Goal: Information Seeking & Learning: Learn about a topic

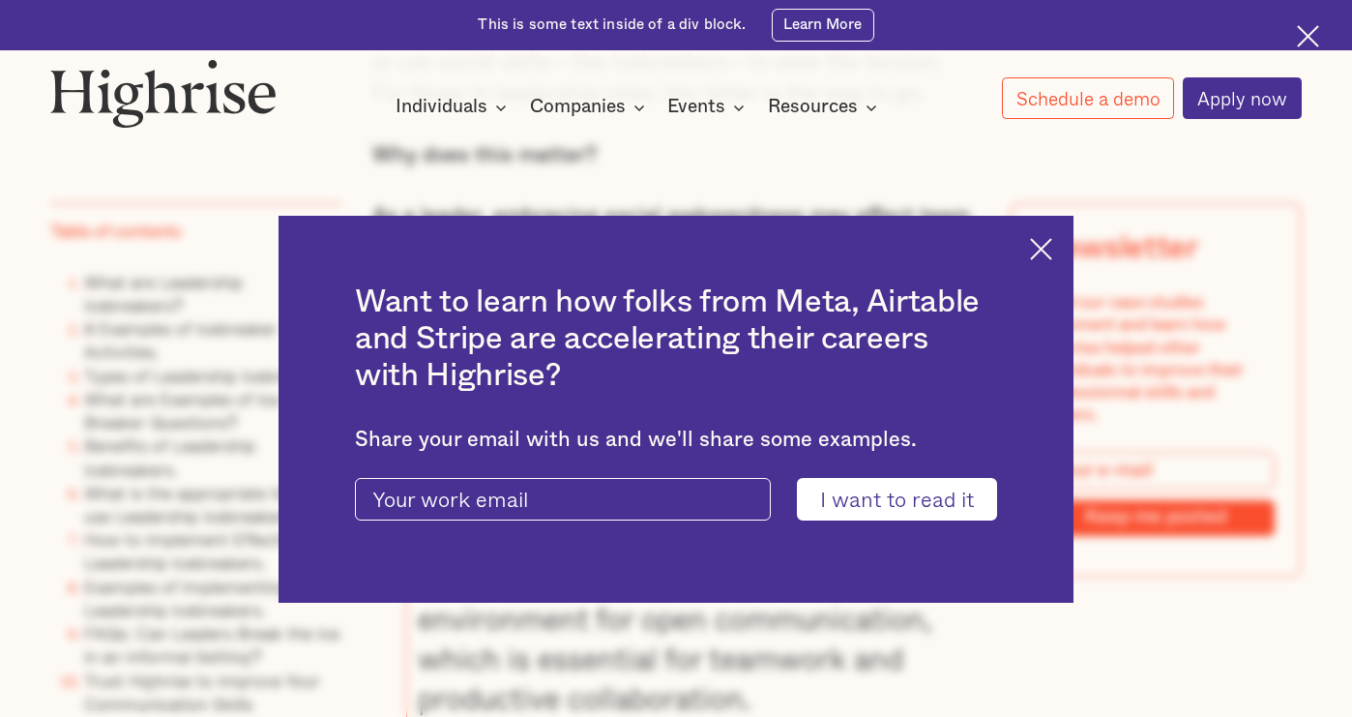
scroll to position [1496, 0]
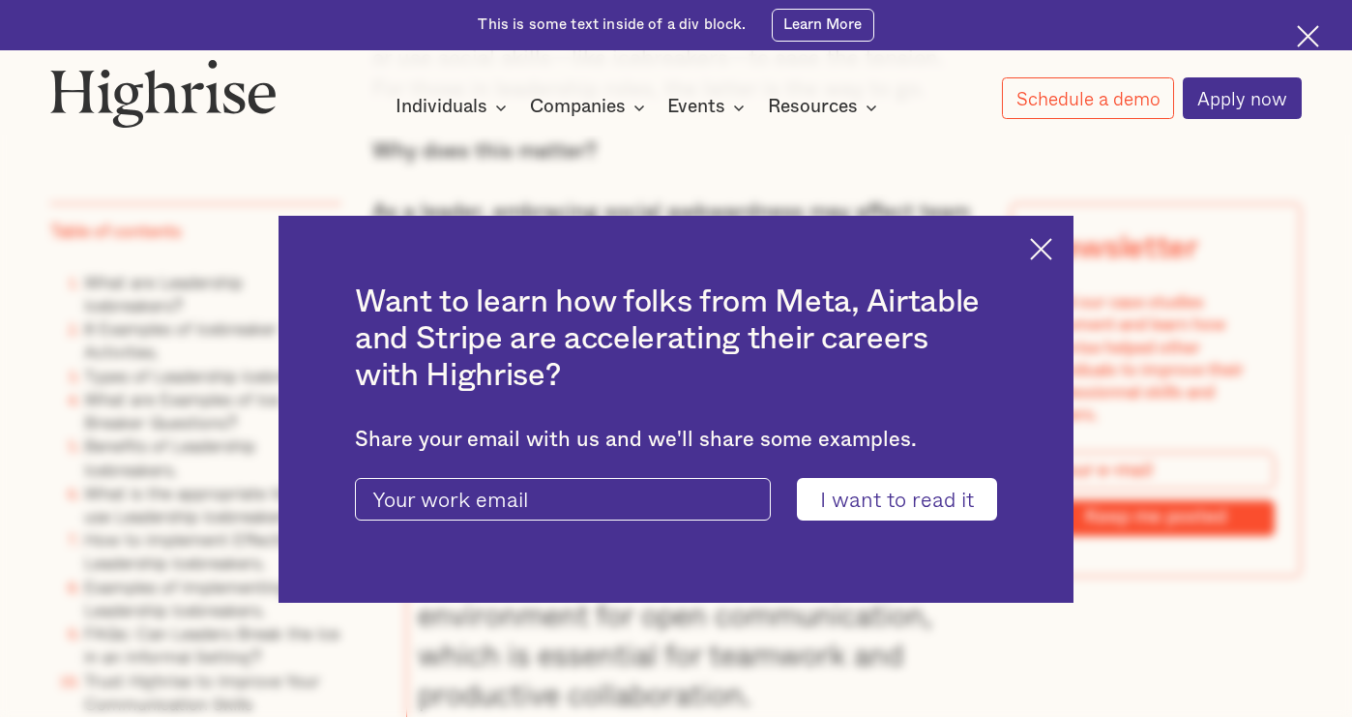
click at [1046, 248] on img at bounding box center [1041, 249] width 22 height 22
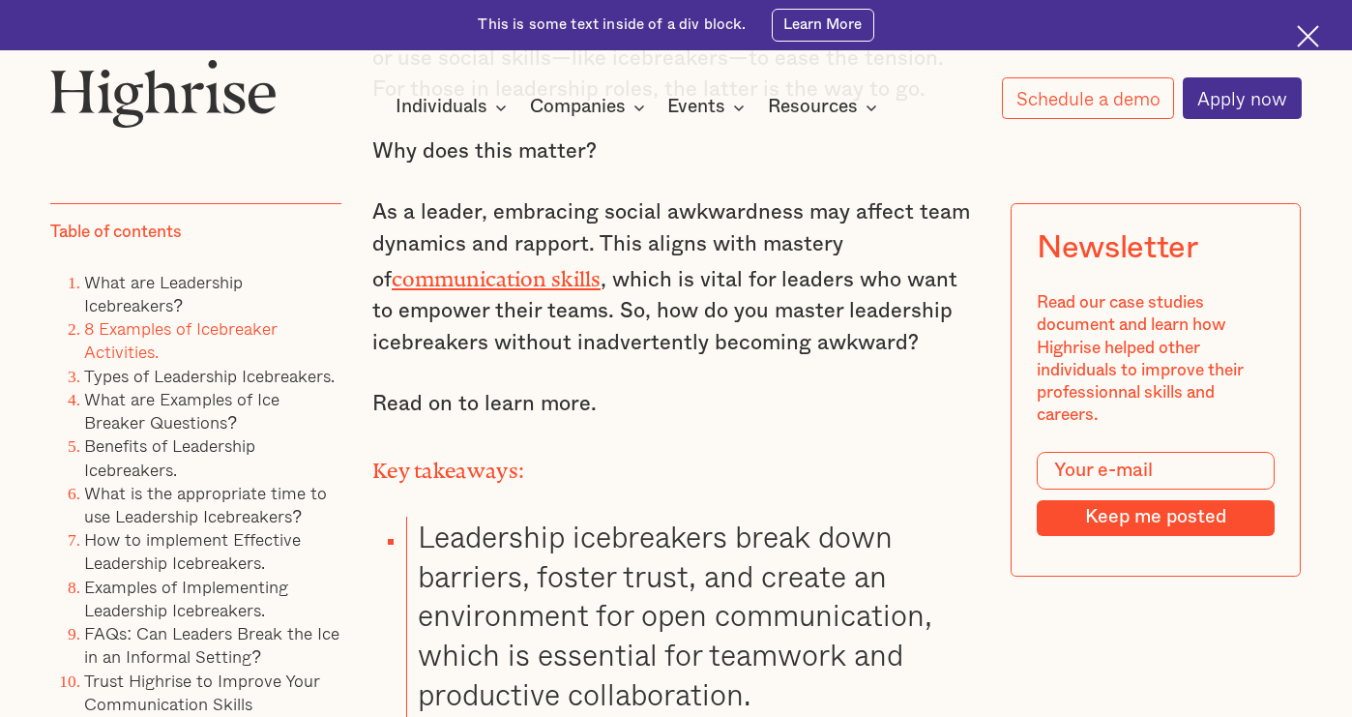
click at [218, 323] on link "8 Examples of Icebreaker Activities." at bounding box center [180, 339] width 193 height 49
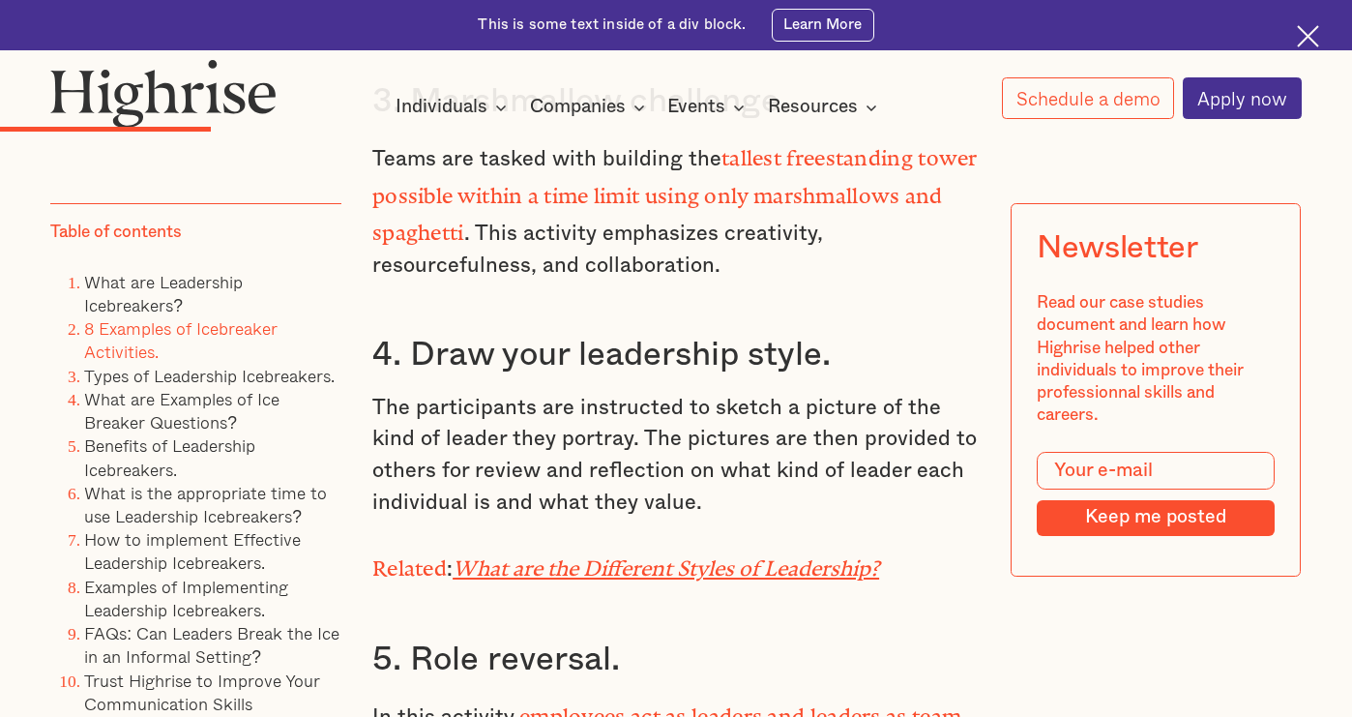
scroll to position [4904, 0]
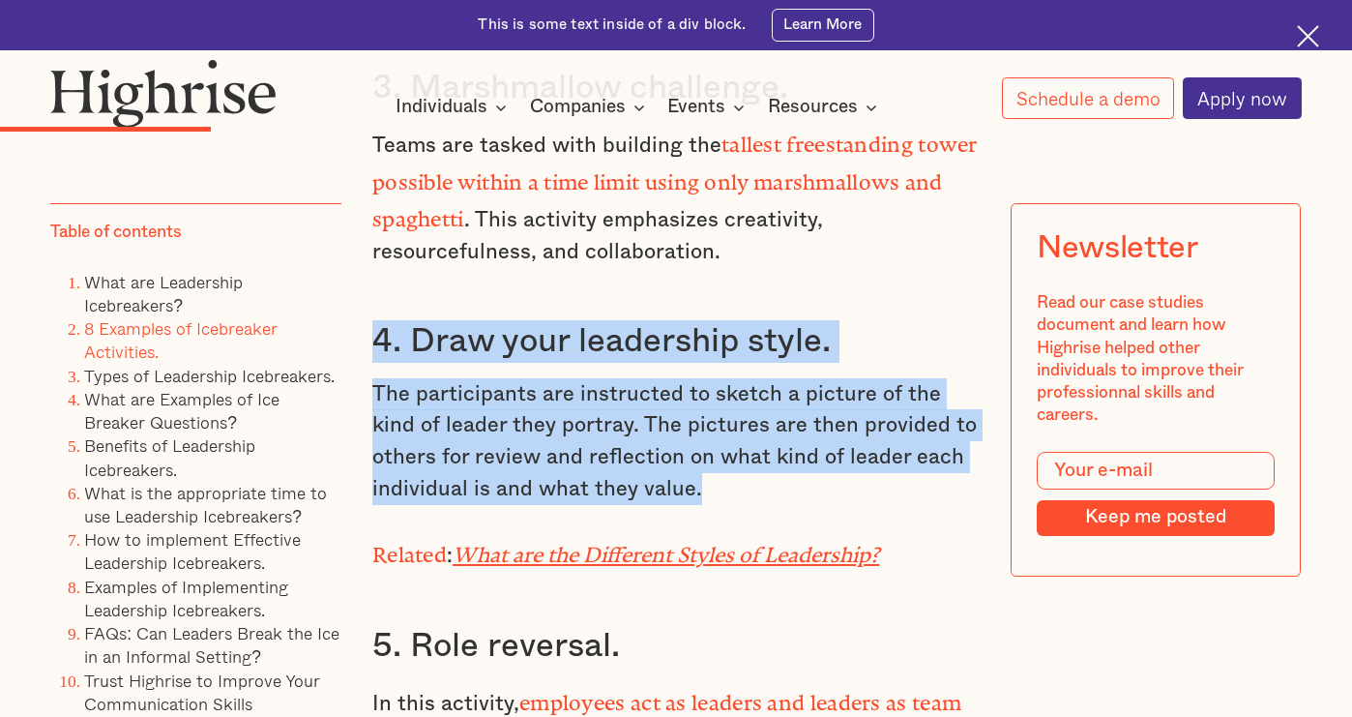
drag, startPoint x: 704, startPoint y: 373, endPoint x: 373, endPoint y: 217, distance: 366.0
copy div "4. Draw your leadership style. The participants are instructed to sketch a pict…"
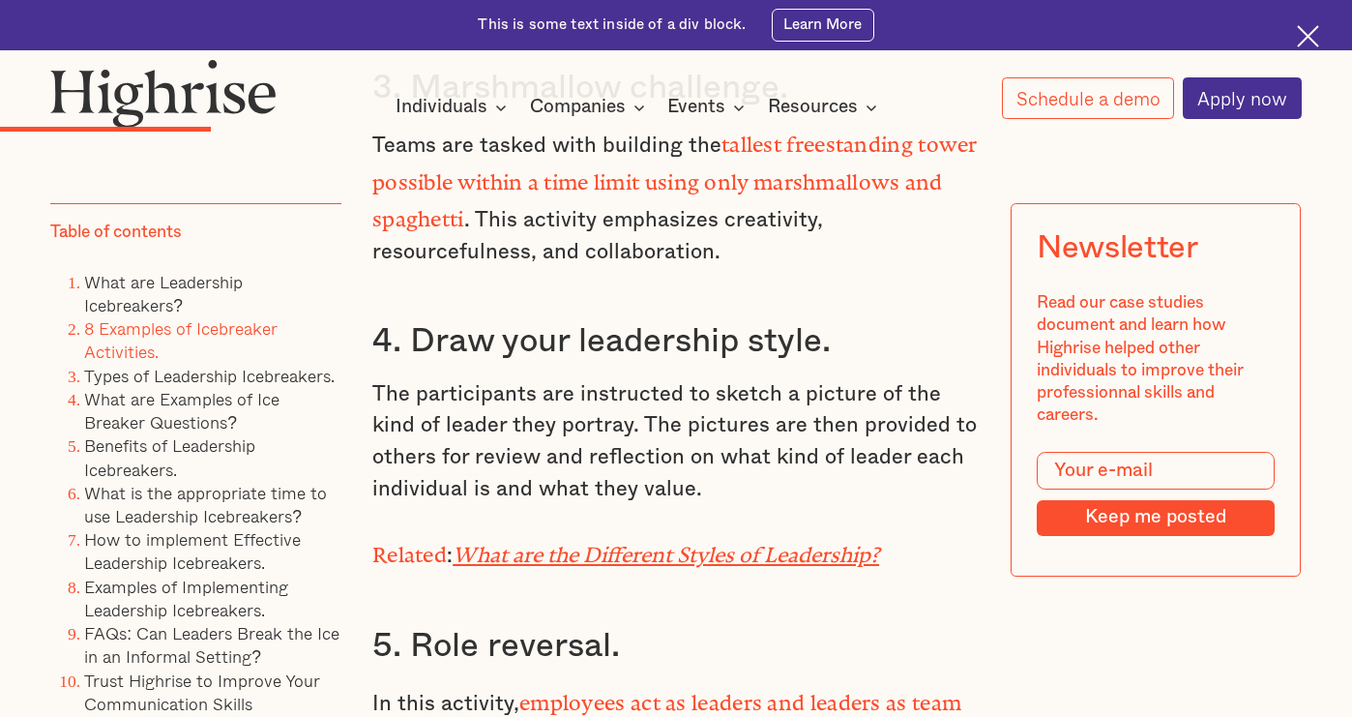
click at [897, 534] on p "Related : What are the Different Styles of Leadership?" at bounding box center [675, 553] width 607 height 38
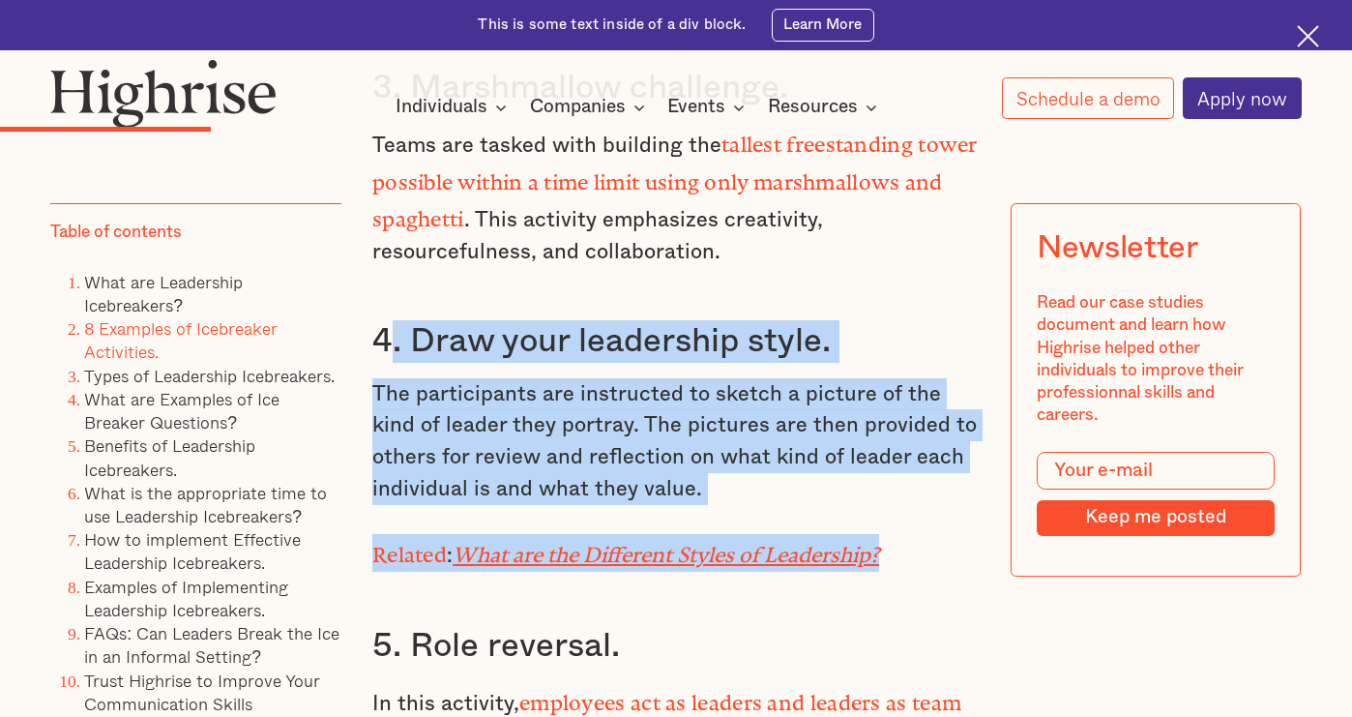
drag, startPoint x: 905, startPoint y: 440, endPoint x: 385, endPoint y: 207, distance: 570.1
copy div ". Draw your leadership style. The participants are instructed to sketch a pictu…"
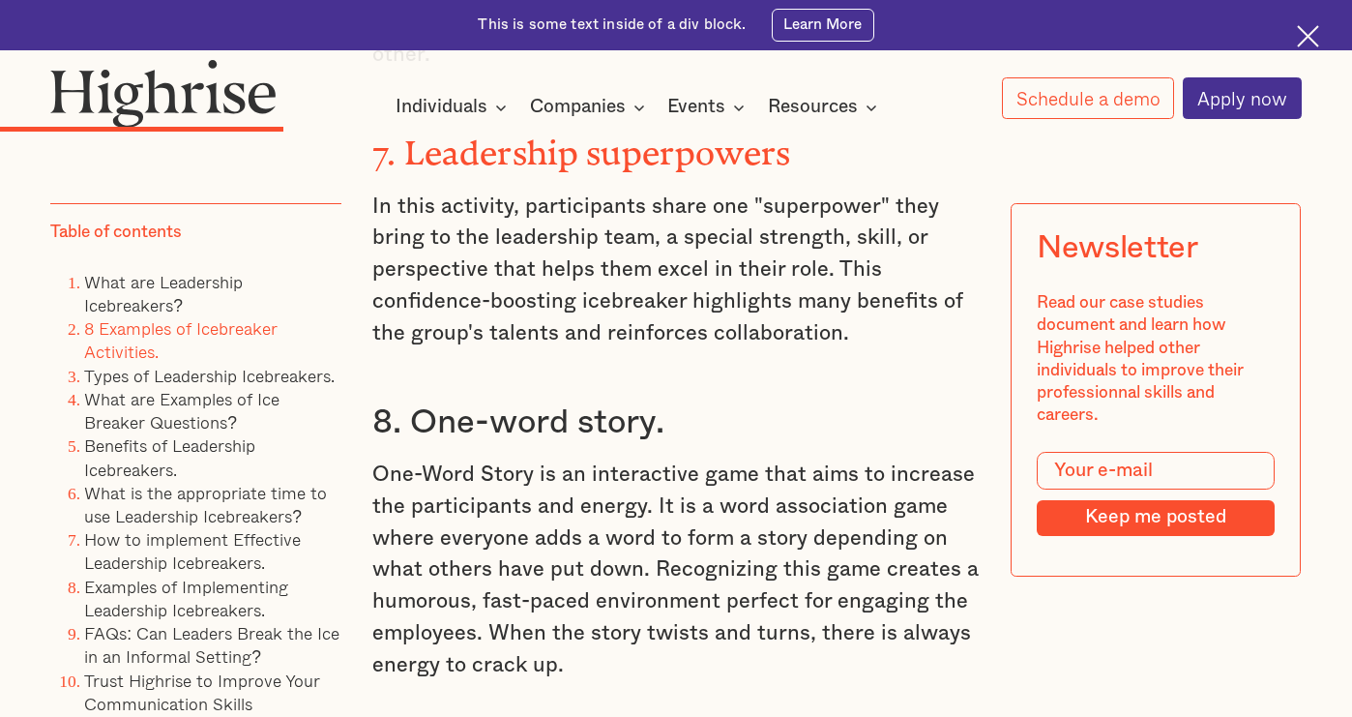
scroll to position [6065, 0]
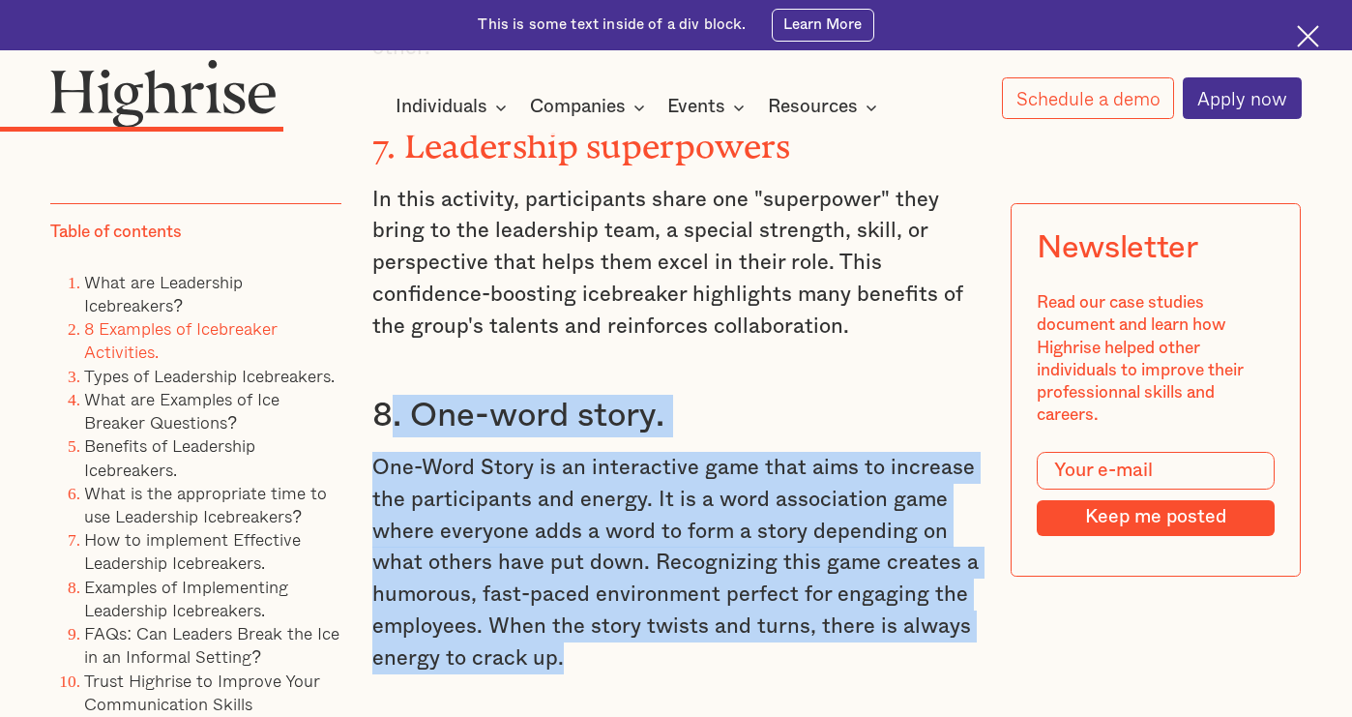
drag, startPoint x: 612, startPoint y: 445, endPoint x: 394, endPoint y: 214, distance: 318.1
copy div ". One-word story. One-Word Story is an interactive game that aims to increase t…"
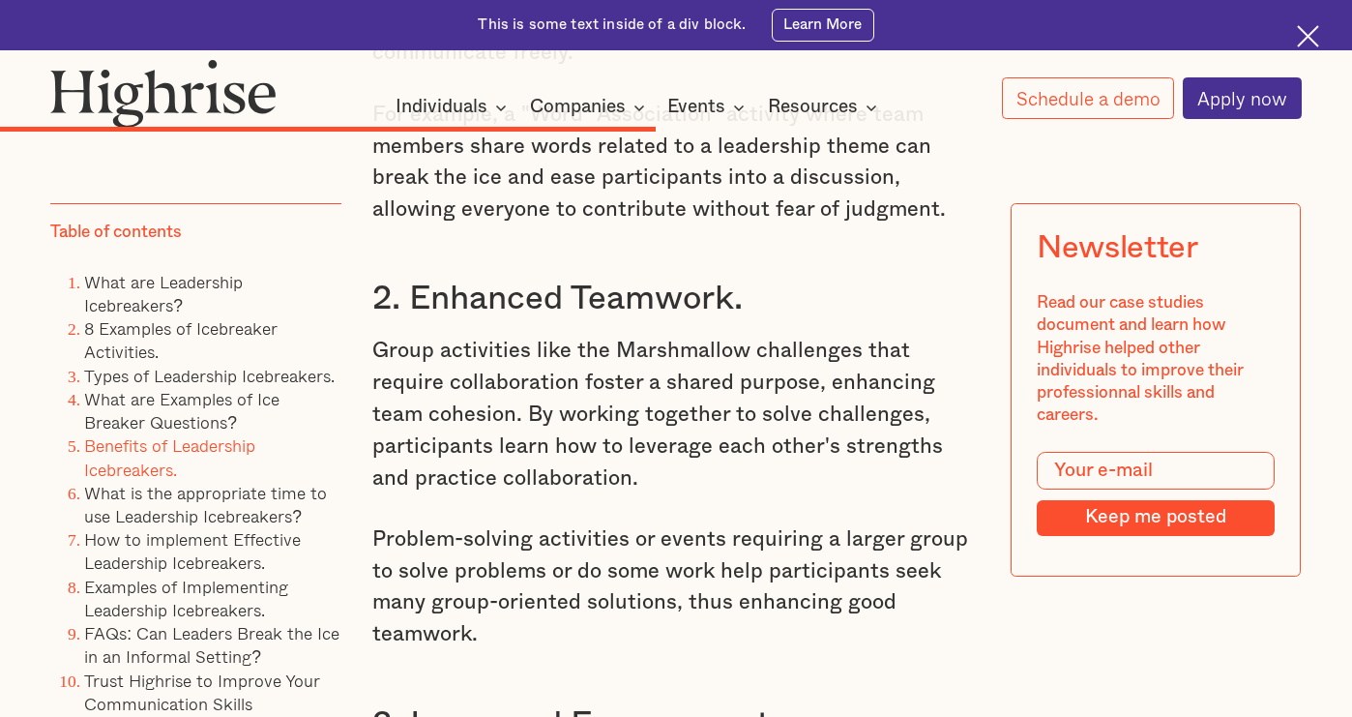
scroll to position [11855, 0]
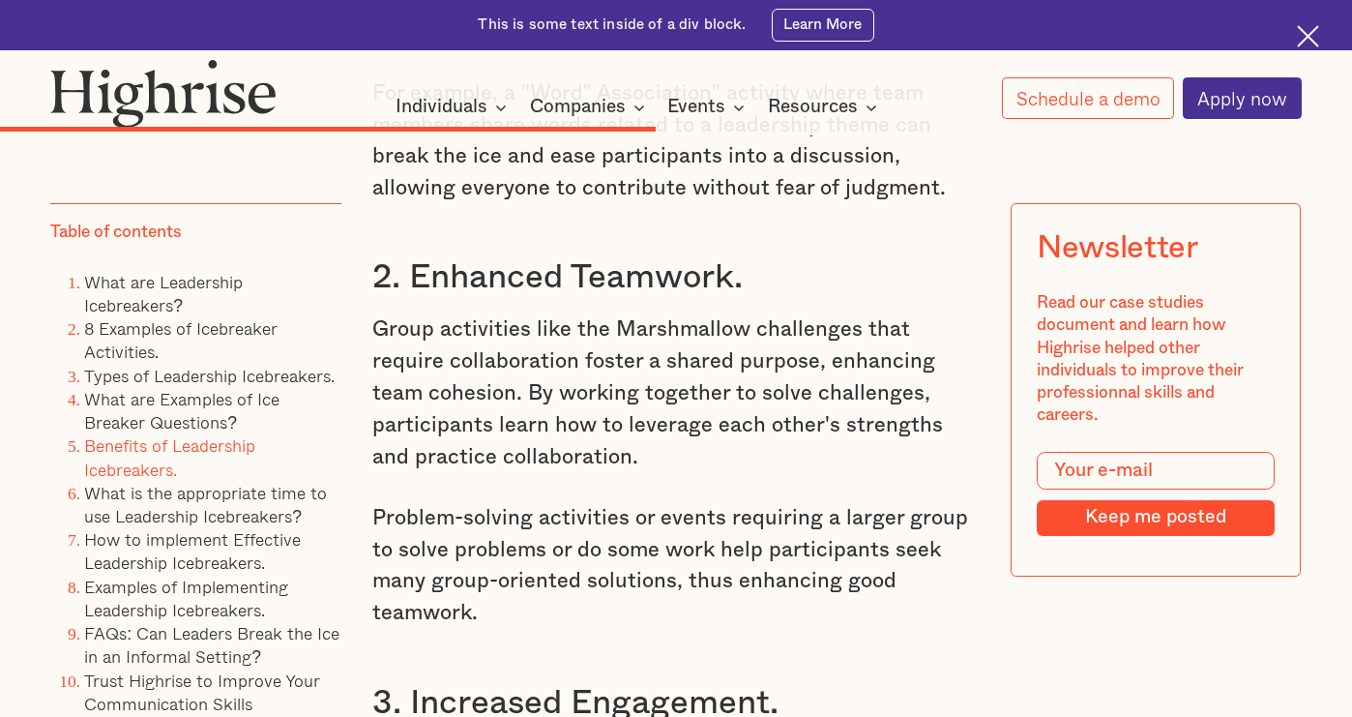
scroll to position [1496, 0]
